Goal: Task Accomplishment & Management: Manage account settings

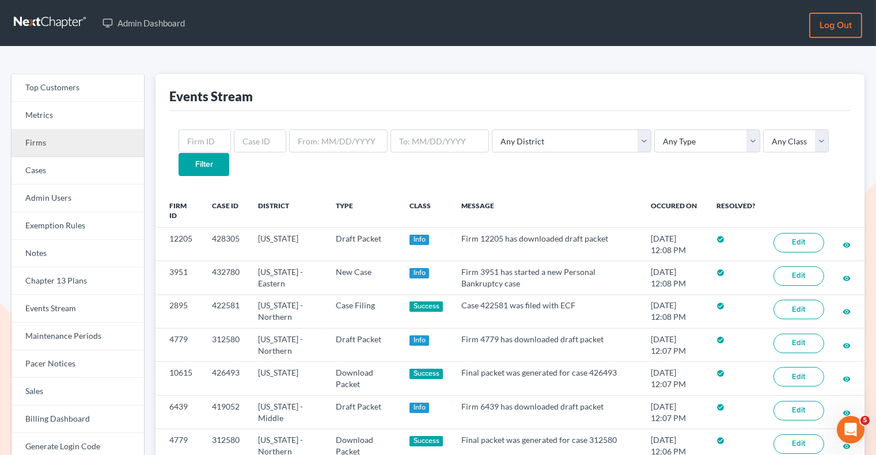
click at [39, 150] on link "Firms" at bounding box center [78, 144] width 132 height 28
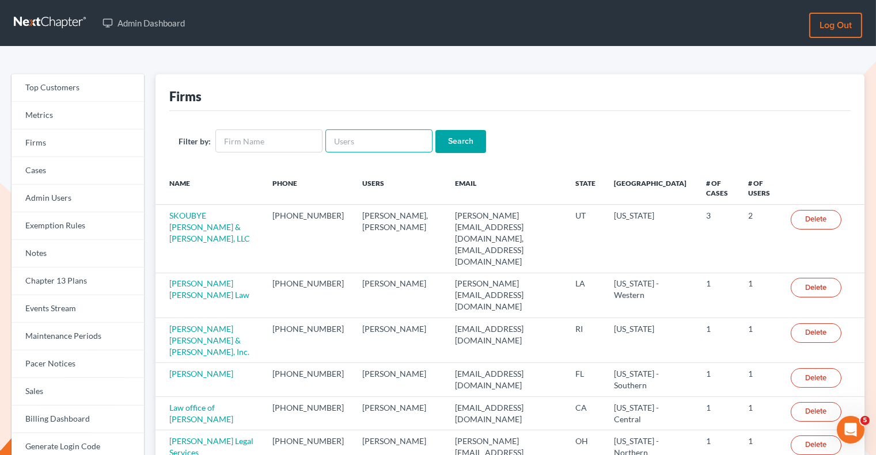
click at [360, 140] on input "text" at bounding box center [378, 141] width 107 height 23
paste input "[PERSON_NAME]"
click at [350, 141] on input "[PERSON_NAME]" at bounding box center [378, 141] width 107 height 23
type input "SeanHarnage"
click at [435, 130] on input "Search" at bounding box center [460, 141] width 51 height 23
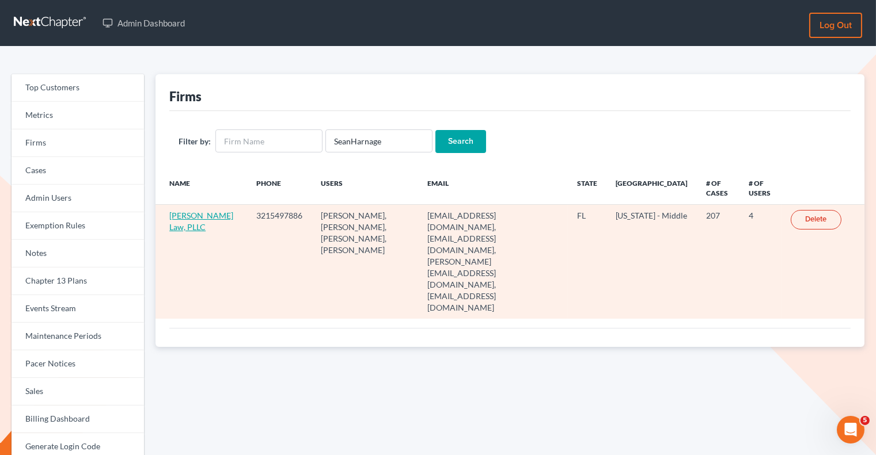
click at [191, 218] on link "Harnage Law, PLLC" at bounding box center [201, 221] width 64 height 21
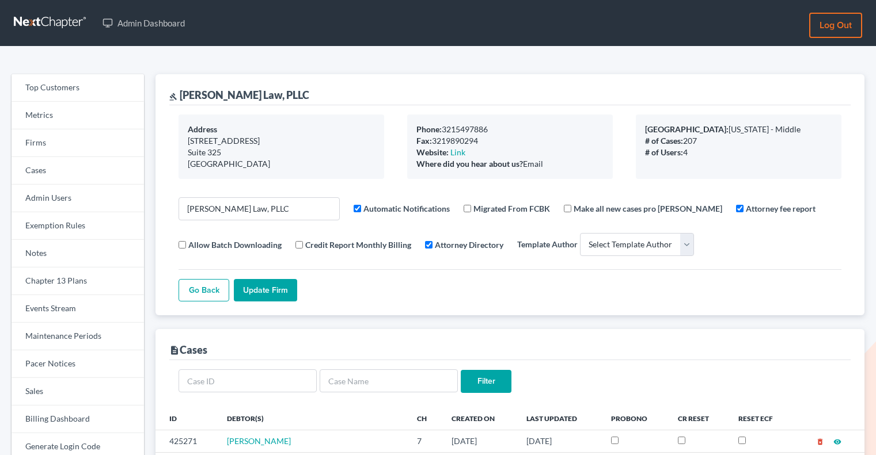
select select
drag, startPoint x: 276, startPoint y: 96, endPoint x: 181, endPoint y: 92, distance: 94.5
click at [181, 92] on div "gavel Harnage Law, PLLC" at bounding box center [509, 89] width 681 height 31
copy div "Harnage Law, PLLC"
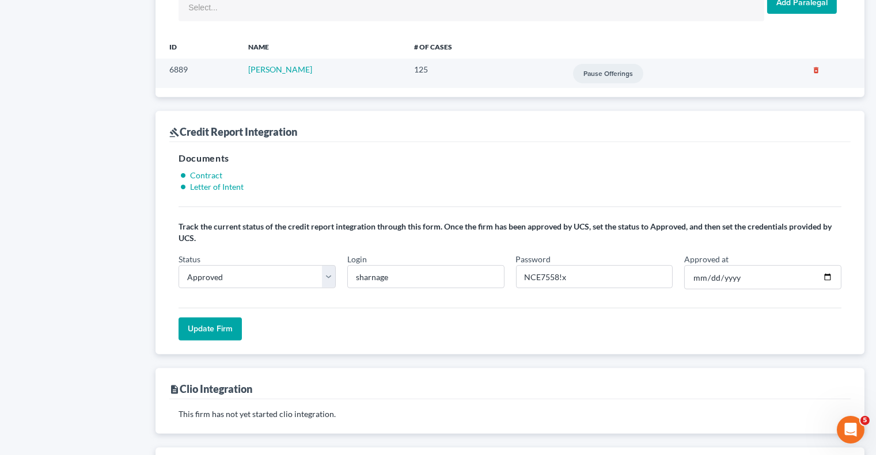
scroll to position [973, 0]
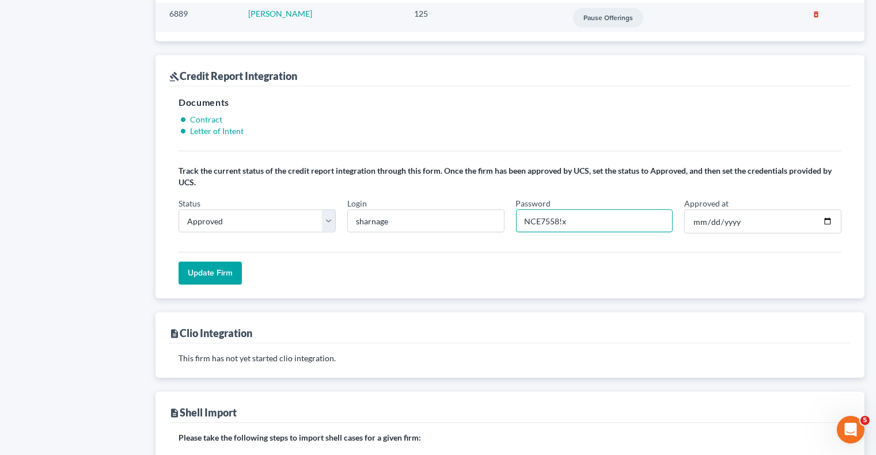
drag, startPoint x: 558, startPoint y: 218, endPoint x: 519, endPoint y: 214, distance: 38.7
click at [519, 214] on input "NCE7558!x" at bounding box center [594, 221] width 157 height 23
